Goal: Task Accomplishment & Management: Manage account settings

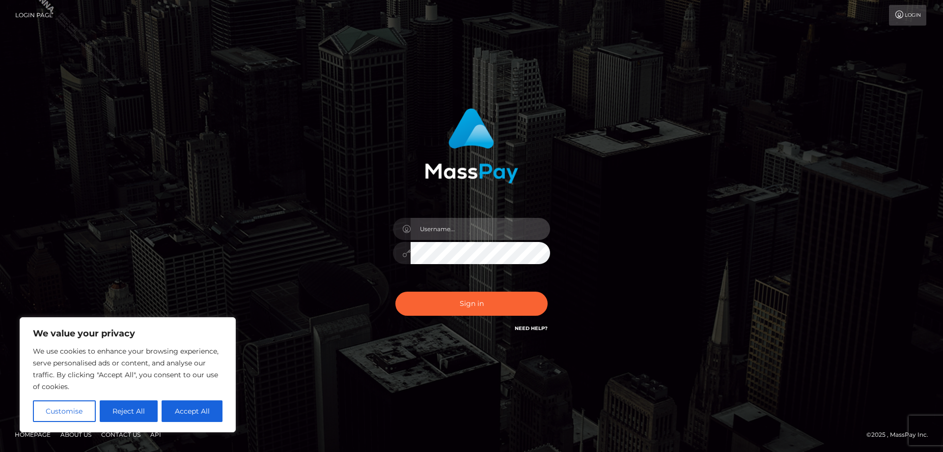
click at [440, 232] on input "text" at bounding box center [481, 229] width 140 height 22
type input "[PERSON_NAME].Silversocial"
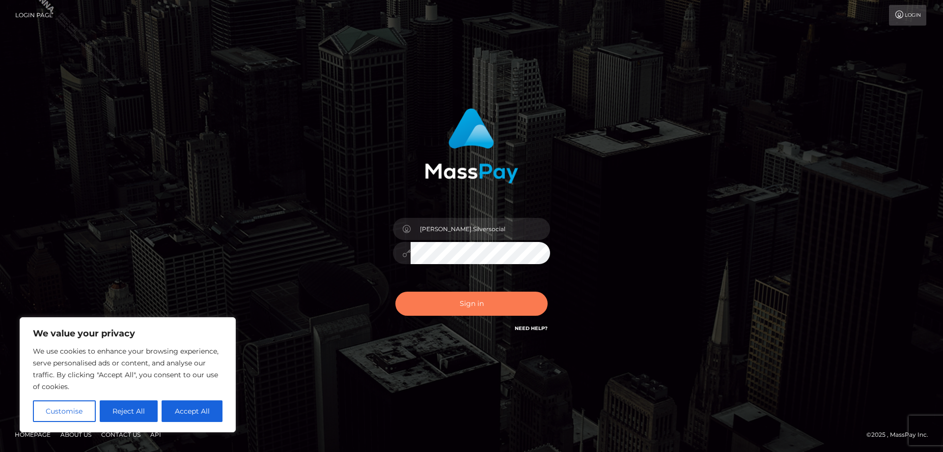
click at [471, 304] on button "Sign in" at bounding box center [471, 303] width 152 height 24
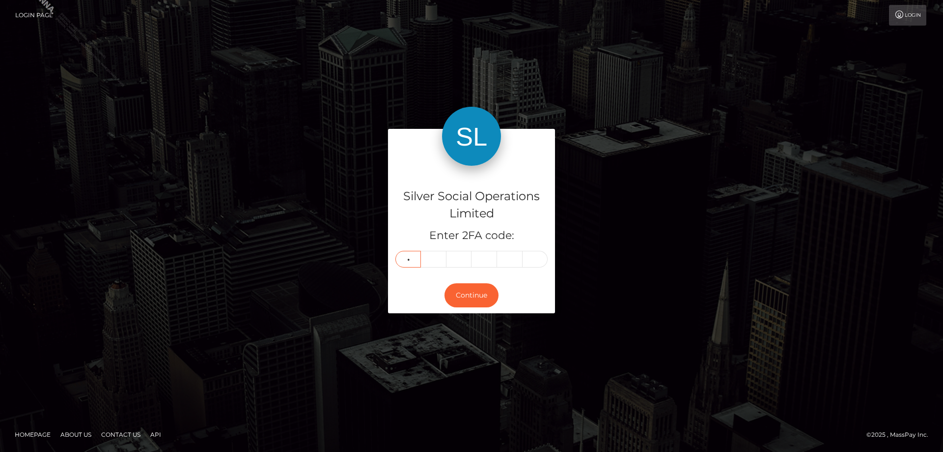
type input "5"
type input "7"
type input "0"
type input "8"
type input "5"
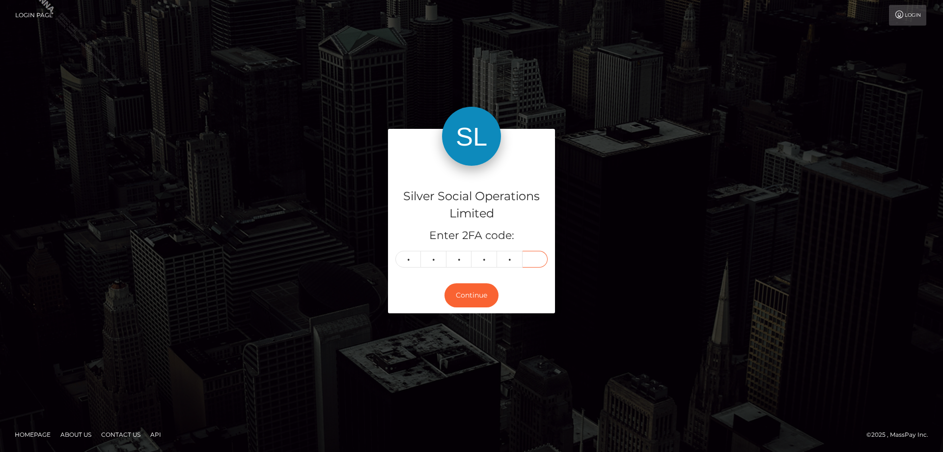
type input "7"
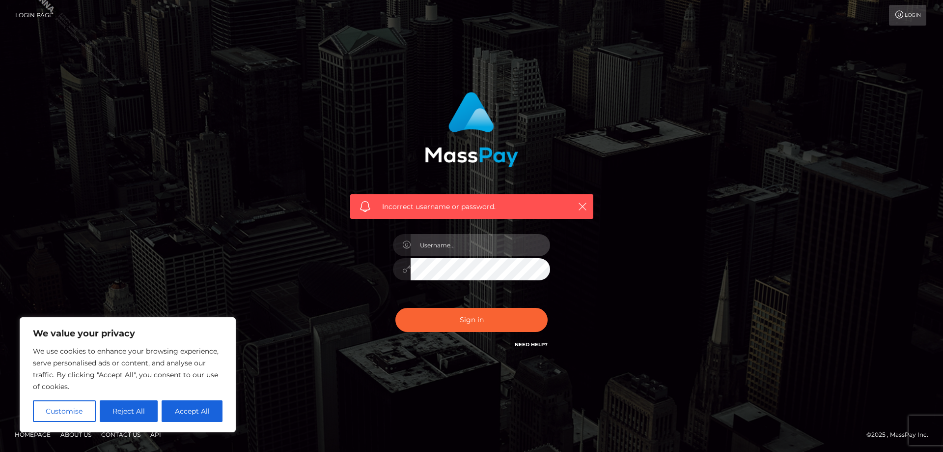
drag, startPoint x: 663, startPoint y: 245, endPoint x: 482, endPoint y: 242, distance: 180.8
click at [482, 242] on input "text" at bounding box center [481, 245] width 140 height 22
click at [480, 246] on input "text" at bounding box center [481, 245] width 140 height 22
type input "Jose.Silversocial"
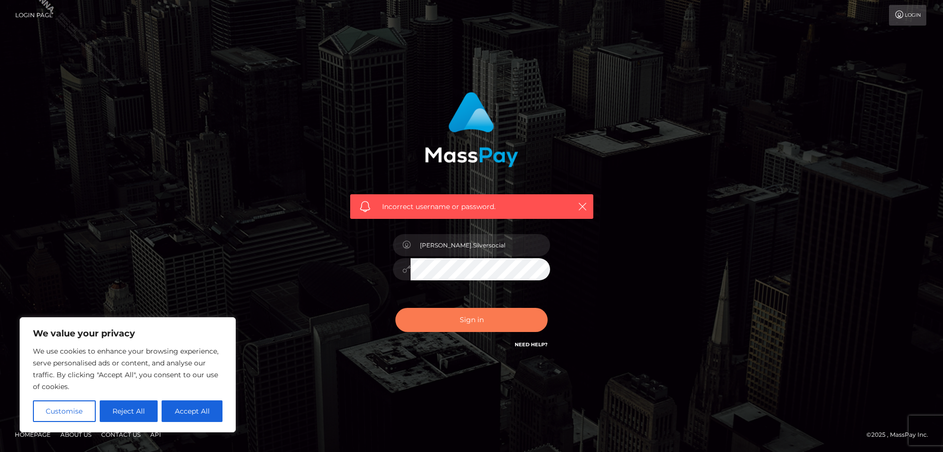
click at [472, 318] on button "Sign in" at bounding box center [471, 320] width 152 height 24
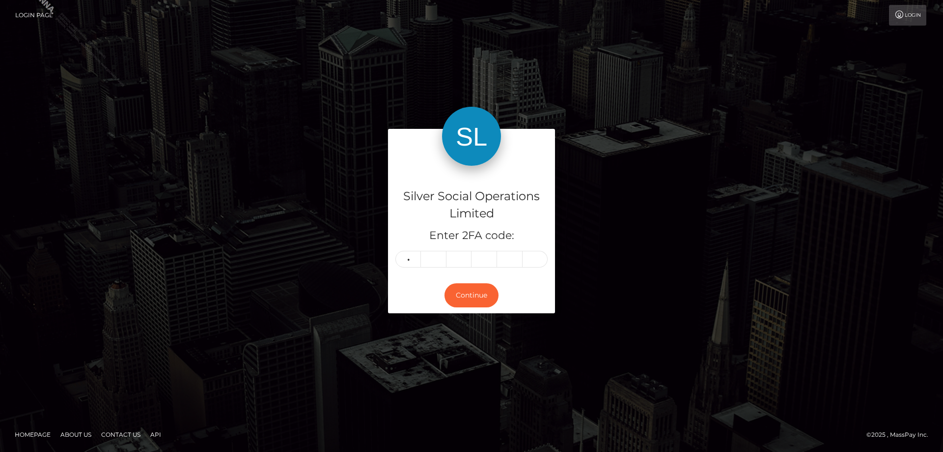
type input "4"
type input "5"
type input "0"
type input "1"
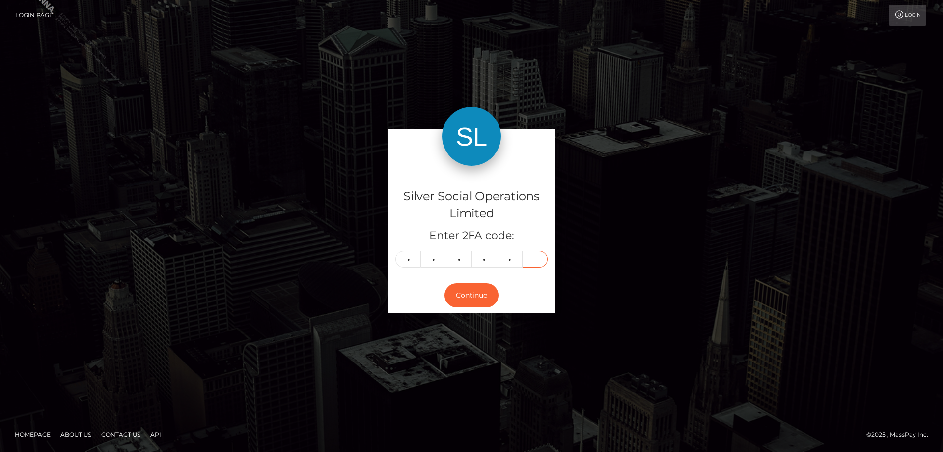
type input "0"
